Goal: Unclear: Browse casually

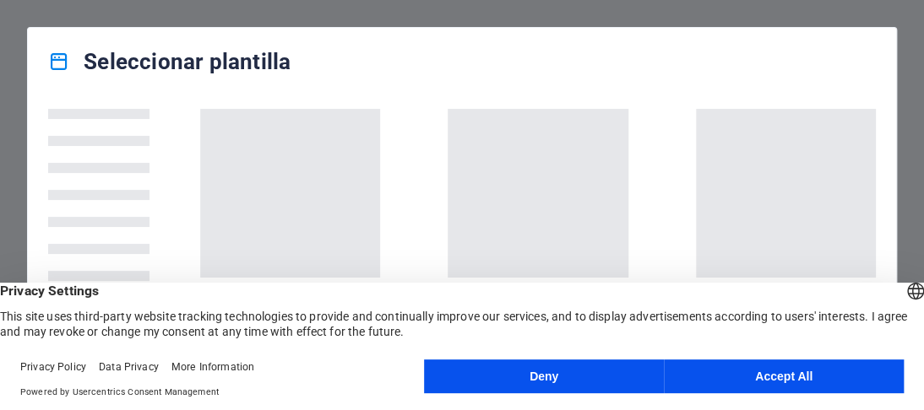
click at [787, 380] on button "Accept All" at bounding box center [784, 377] width 240 height 34
